Goal: Task Accomplishment & Management: Complete application form

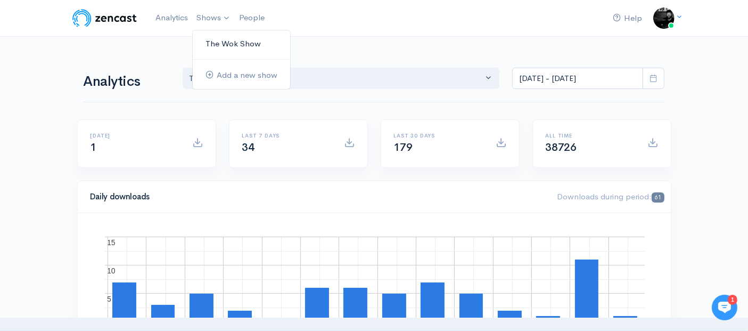
click at [219, 43] on link "The Wok Show" at bounding box center [241, 44] width 97 height 19
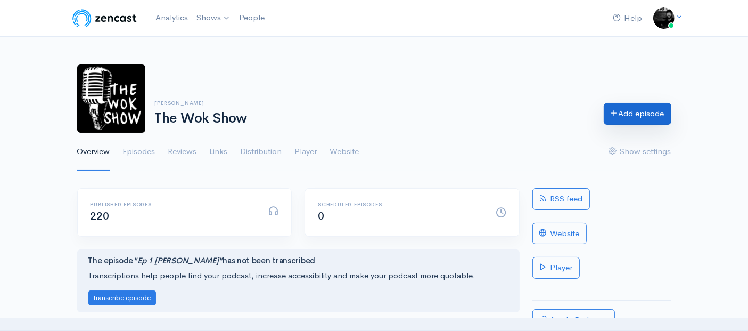
click at [622, 113] on link "Add episode" at bounding box center [638, 114] width 68 height 22
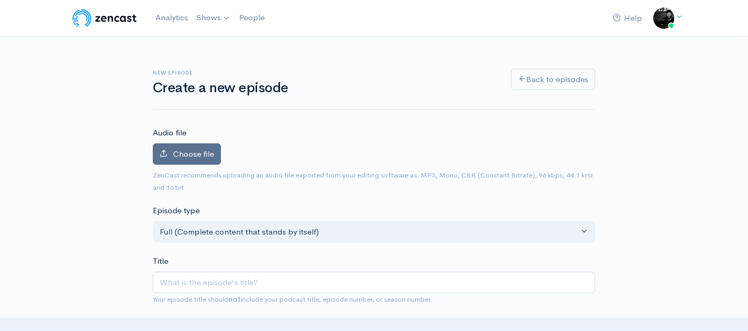
click at [206, 156] on span "Choose file" at bounding box center [193, 154] width 41 height 10
click at [0, 0] on input "Choose file" at bounding box center [0, 0] width 0 height 0
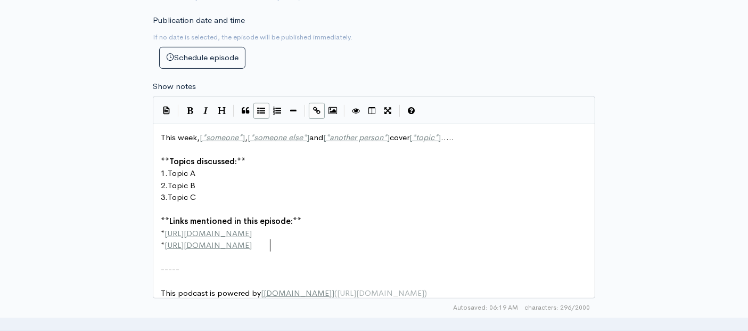
scroll to position [4, 0]
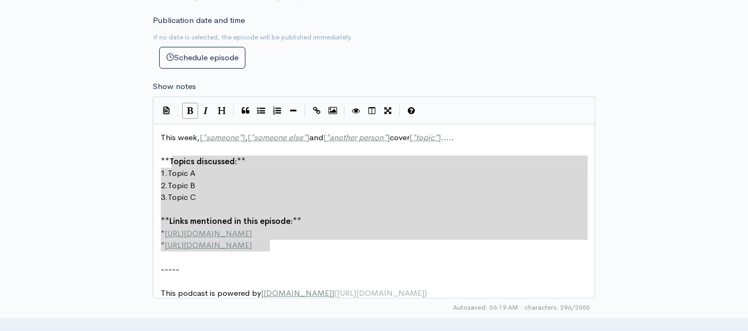
type textarea "This week, [*someone*], [*someone else*] and [*another person*] cover [*topic*]…"
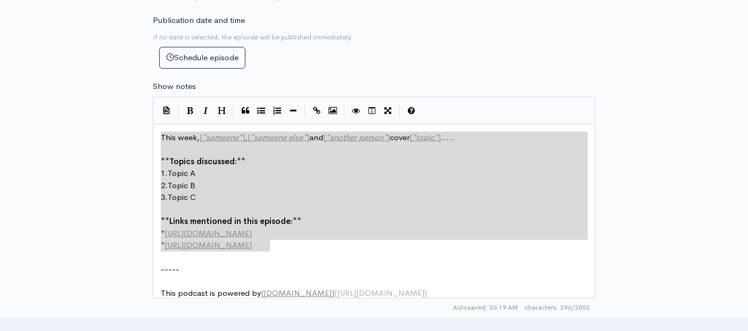
drag, startPoint x: 287, startPoint y: 246, endPoint x: 148, endPoint y: 123, distance: 185.3
paste textarea
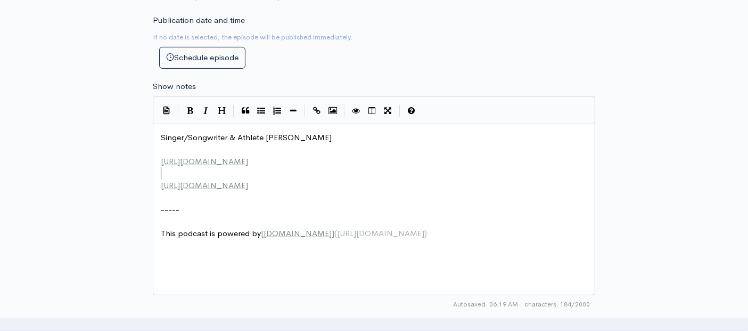
click at [168, 169] on pre "​" at bounding box center [379, 173] width 440 height 12
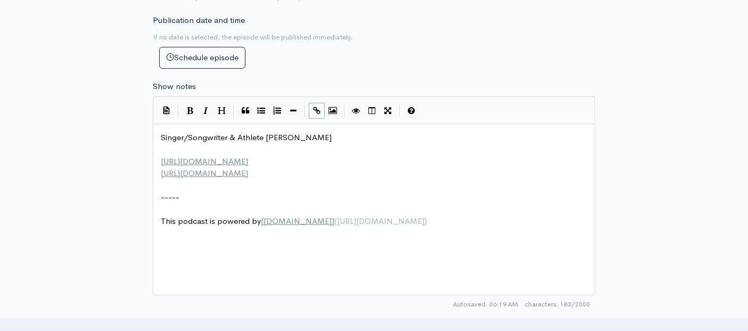
click at [166, 144] on pre "​" at bounding box center [379, 149] width 440 height 12
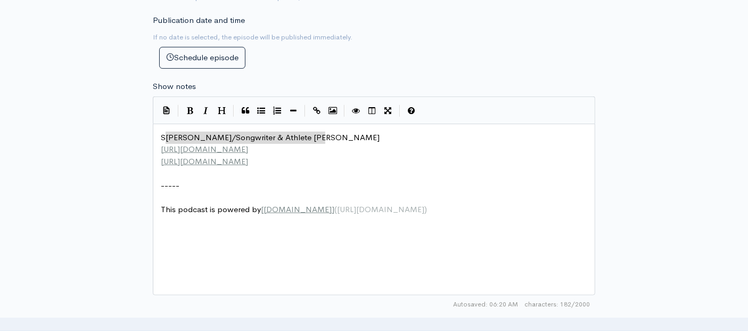
type textarea "Singer/Songwriter & Athlete [PERSON_NAME]"
drag, startPoint x: 334, startPoint y: 133, endPoint x: 153, endPoint y: 131, distance: 181.1
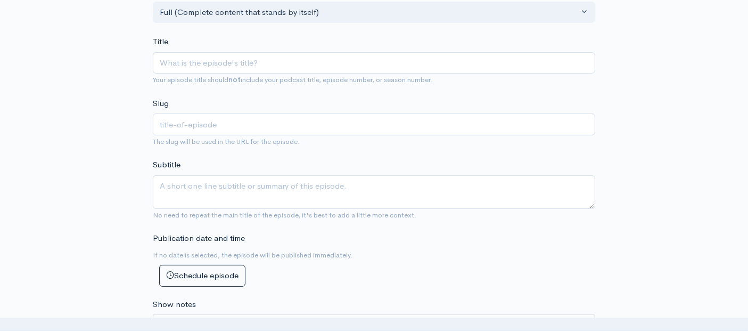
scroll to position [237, 0]
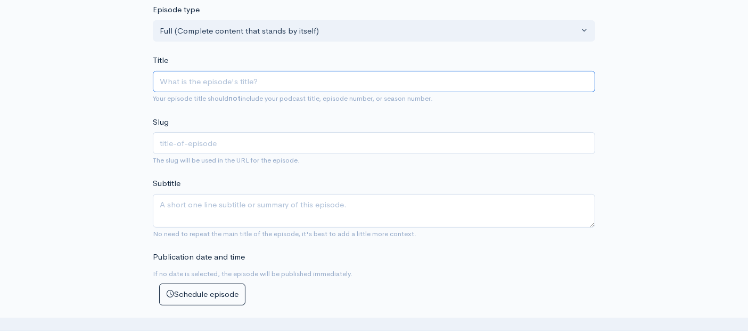
click at [179, 77] on input "Title" at bounding box center [374, 82] width 443 height 22
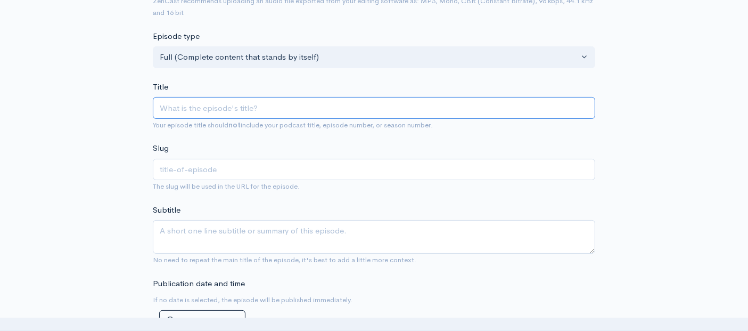
scroll to position [260, 0]
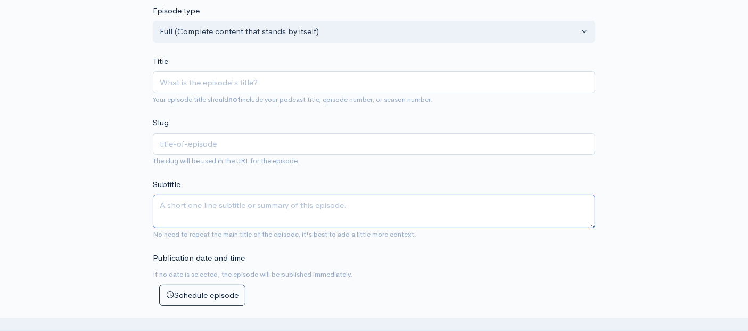
click at [222, 200] on textarea "Subtitle" at bounding box center [374, 211] width 443 height 34
paste textarea "Singer/Songwriter & Athlete [PERSON_NAME]"
drag, startPoint x: 320, startPoint y: 206, endPoint x: 266, endPoint y: 207, distance: 53.8
click at [266, 207] on textarea "Singer/Songwriter & Athlete [PERSON_NAME]" at bounding box center [374, 211] width 443 height 34
type textarea "Singer/Songwriter & Athlete [PERSON_NAME]"
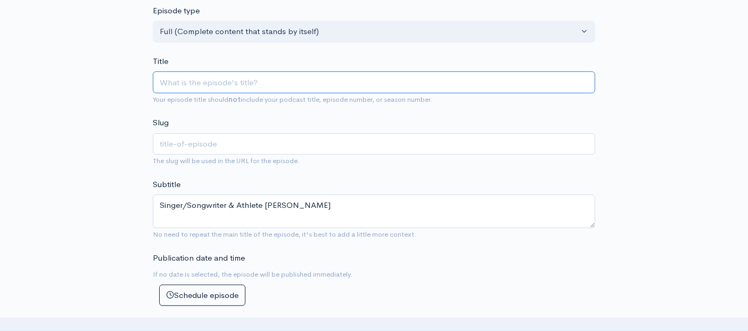
click at [206, 84] on input "Title" at bounding box center [374, 82] width 443 height 22
type input "E"
type input "e"
type input "Ep"
type input "ep"
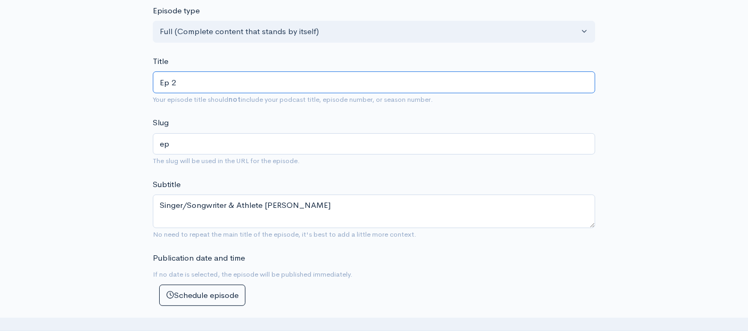
type input "Ep 21"
type input "ep-21"
type input "Ep 213"
type input "ep-213"
paste input "[PERSON_NAME]"
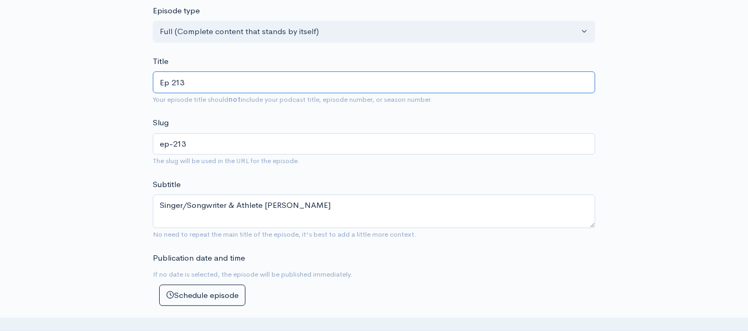
type input "Ep 213 [PERSON_NAME]"
type input "ep-213-[PERSON_NAME]"
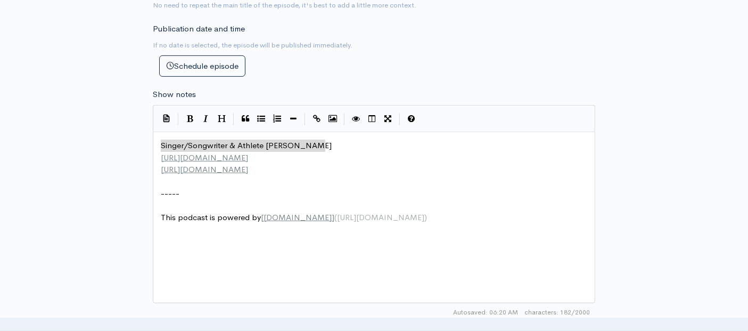
scroll to position [497, 0]
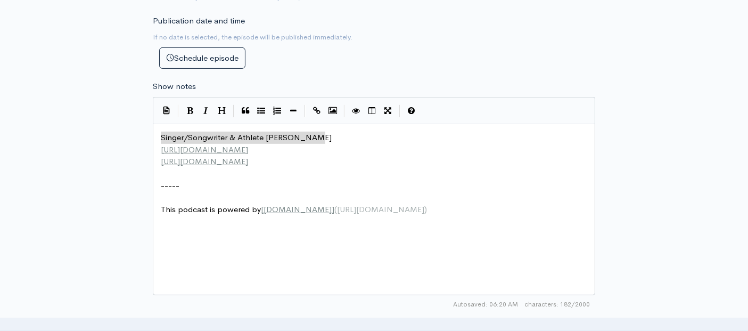
type input "Ep 213 [PERSON_NAME]"
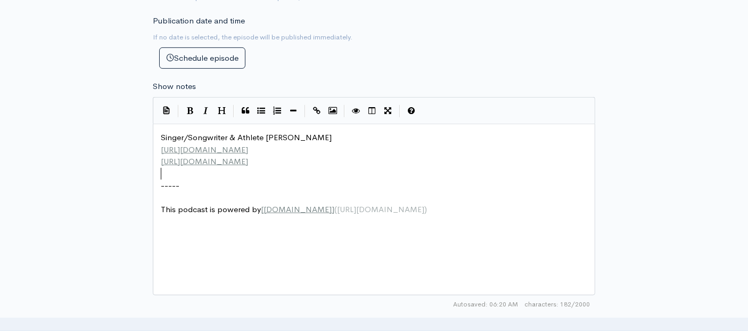
click at [193, 175] on pre "​" at bounding box center [379, 174] width 440 height 12
click at [426, 192] on pre "​" at bounding box center [379, 198] width 440 height 12
click at [234, 169] on pre "​" at bounding box center [379, 174] width 440 height 12
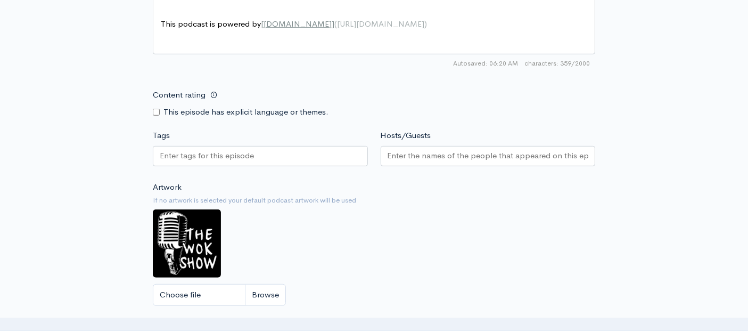
scroll to position [734, 0]
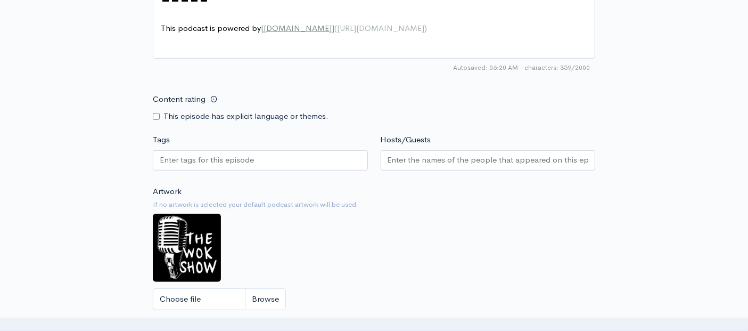
click at [153, 113] on input "Content rating" at bounding box center [156, 116] width 7 height 7
checkbox input "true"
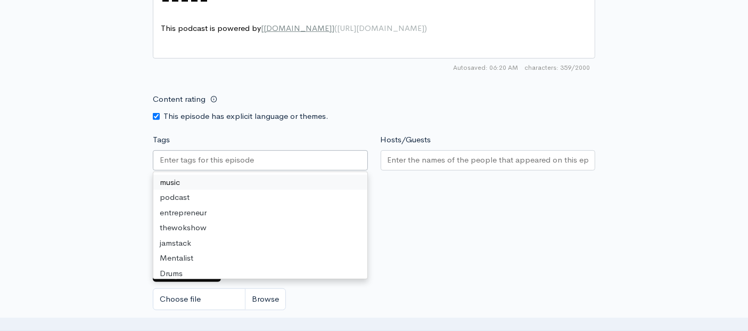
click at [225, 159] on input "Tags" at bounding box center [208, 160] width 96 height 12
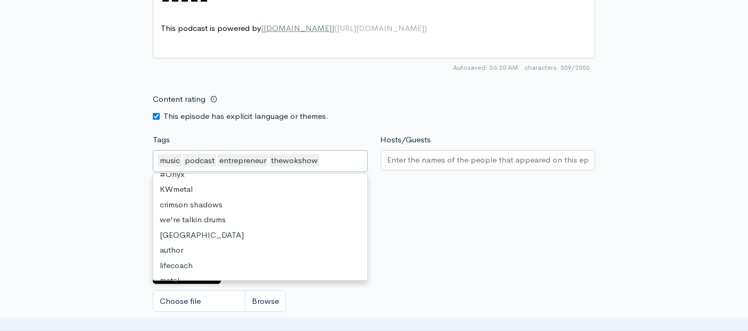
scroll to position [177, 0]
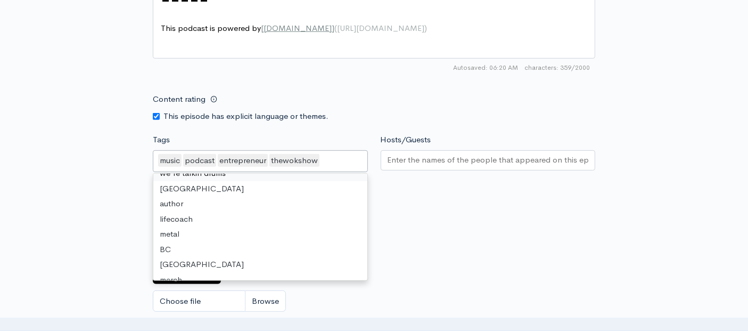
click at [338, 159] on div "music podcast entrepreneur thewokshow" at bounding box center [260, 161] width 215 height 22
type input "a"
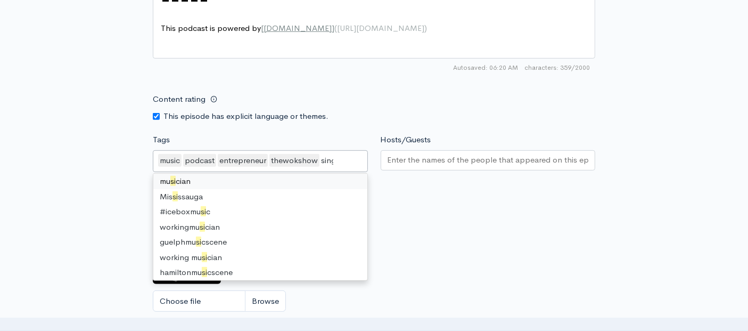
scroll to position [0, 0]
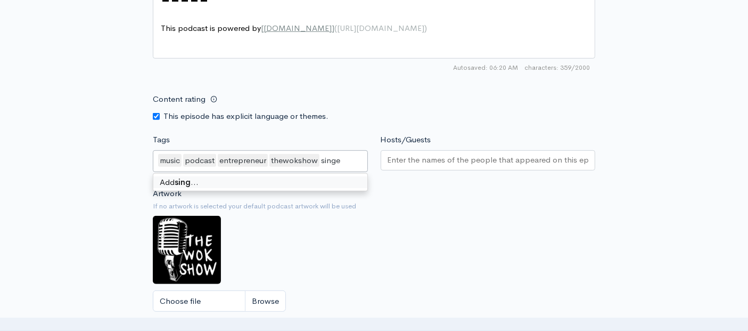
type input "singer"
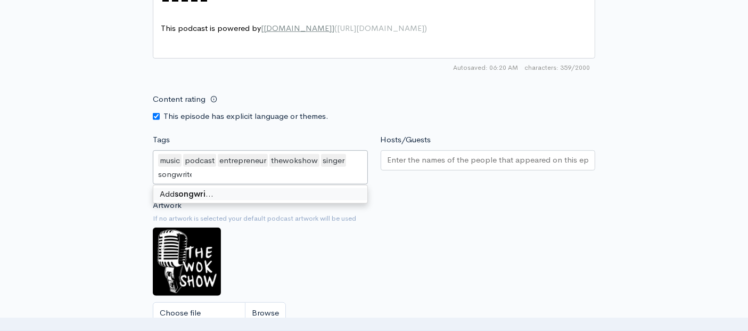
type input "songwriter"
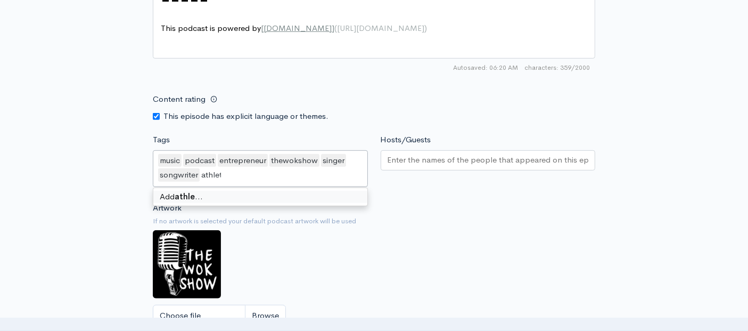
type input "athlete"
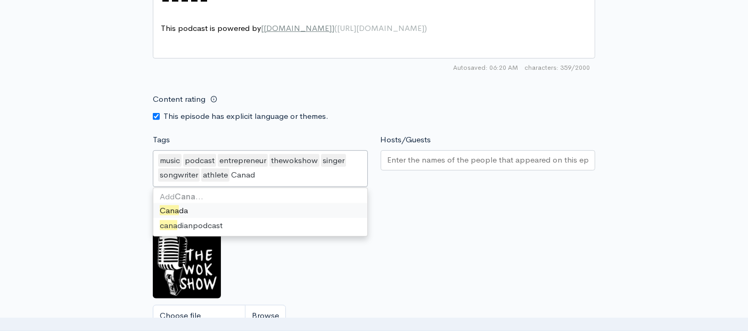
type input "[GEOGRAPHIC_DATA]"
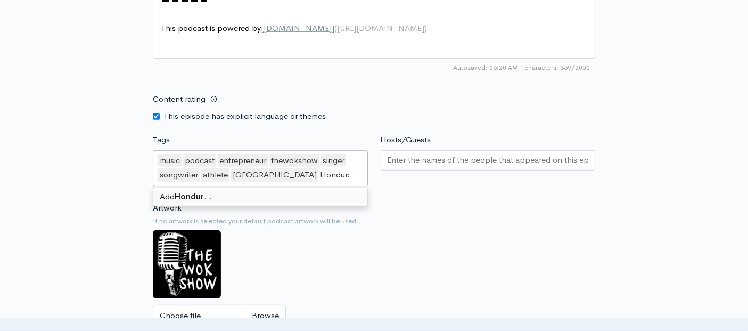
type input "[GEOGRAPHIC_DATA]"
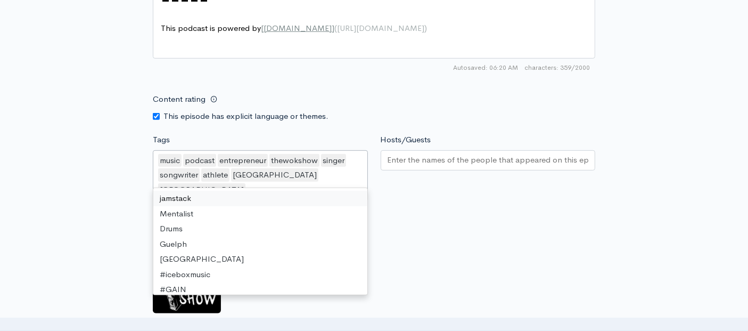
click at [400, 161] on input "Hosts/Guests" at bounding box center [488, 160] width 201 height 12
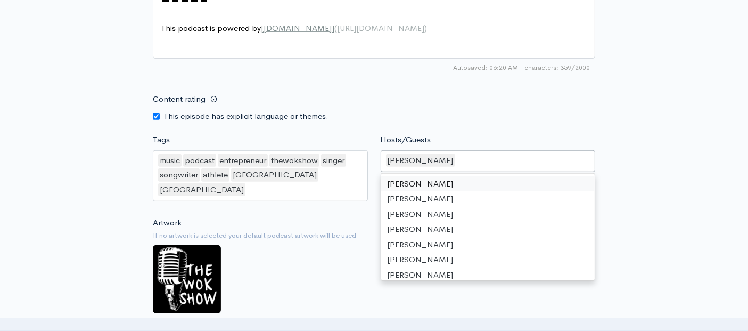
paste input "Subscribe to The Wok Show on Patreon: [DOMAIN_NAME][URL] Check out music submis…"
type input "Subscribe to The Wok Show on Patreon: [DOMAIN_NAME][URL] Check out music submis…"
paste input "Subscribe to The Wok Show on Patreon: [DOMAIN_NAME][URL] Check out music submis…"
type input "Subscribe to The Wok Show on Patreon: [DOMAIN_NAME][URL] Check out music submis…"
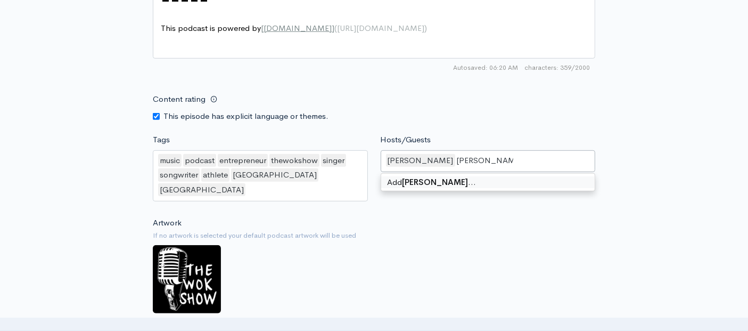
type input "[PERSON_NAME]"
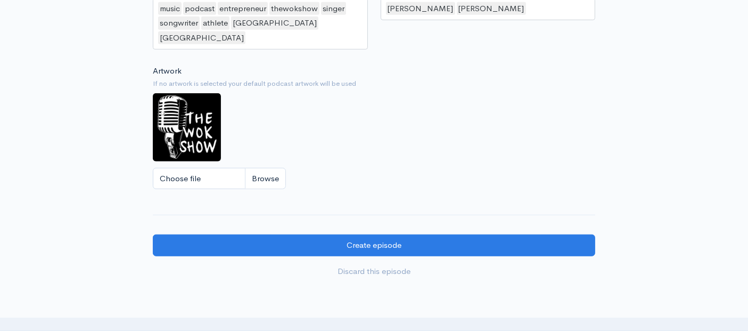
scroll to position [887, 0]
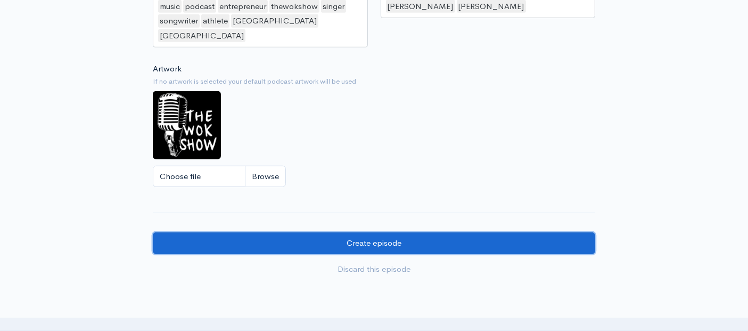
click at [356, 232] on input "Create episode" at bounding box center [374, 243] width 443 height 22
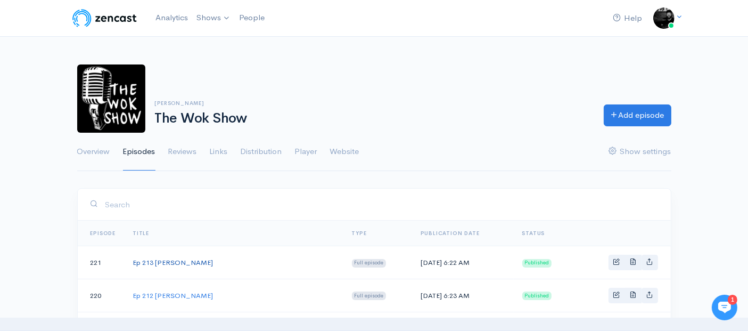
click at [184, 262] on link "Ep 213 [PERSON_NAME]" at bounding box center [173, 262] width 80 height 9
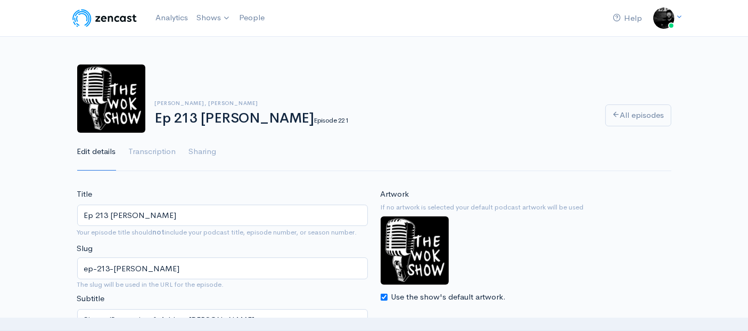
drag, startPoint x: 178, startPoint y: 212, endPoint x: 21, endPoint y: 198, distance: 158.3
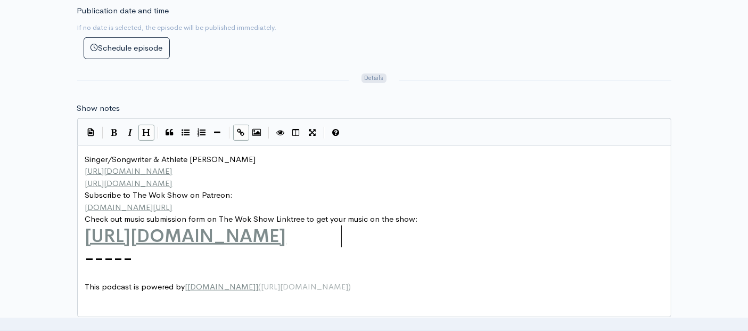
scroll to position [4, 0]
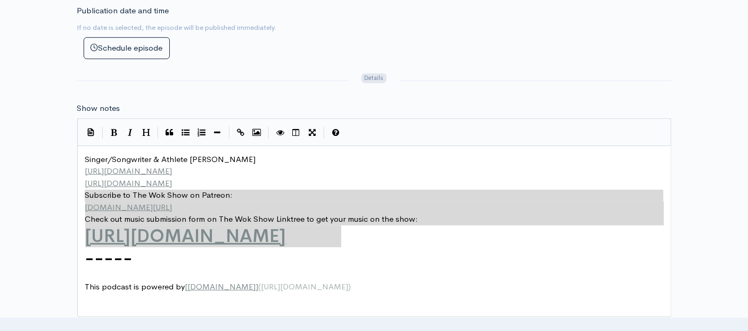
type textarea "Singer/Songwriter & Athlete Angela Bendeck https://www.angelabendeck.com/ https…"
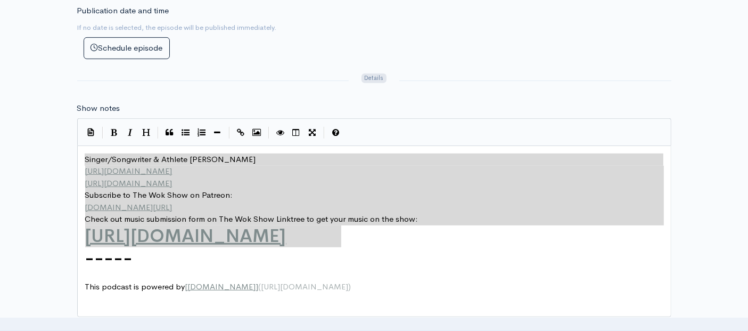
drag, startPoint x: 353, startPoint y: 233, endPoint x: 43, endPoint y: 148, distance: 321.0
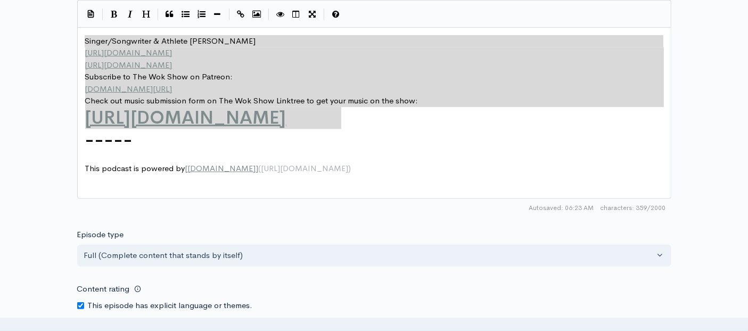
scroll to position [974, 0]
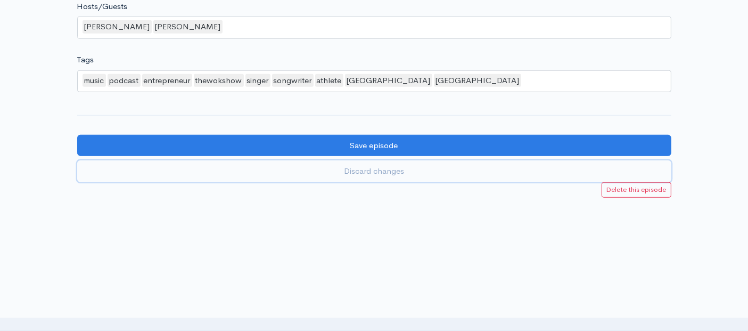
click at [357, 169] on link "Discard changes" at bounding box center [374, 171] width 594 height 22
